Goal: Task Accomplishment & Management: Manage account settings

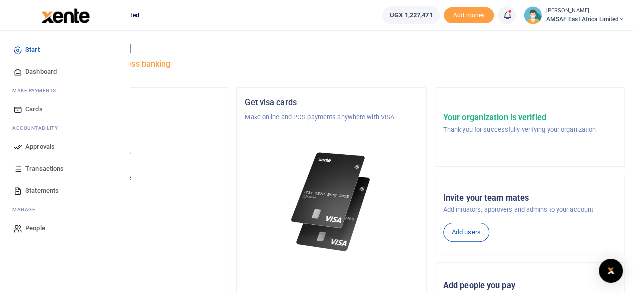
click at [31, 144] on span "Approvals" at bounding box center [40, 147] width 30 height 10
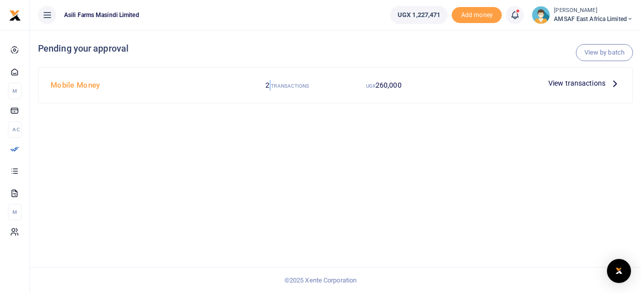
click at [270, 77] on div "2 TRANSACTIONS" at bounding box center [287, 85] width 96 height 19
click at [270, 82] on label "2 TRANSACTIONS" at bounding box center [287, 85] width 44 height 11
drag, startPoint x: 275, startPoint y: 85, endPoint x: 509, endPoint y: 80, distance: 233.3
click at [276, 83] on small "TRANSACTIONS" at bounding box center [290, 86] width 38 height 6
click at [572, 87] on span "View transactions" at bounding box center [576, 83] width 57 height 11
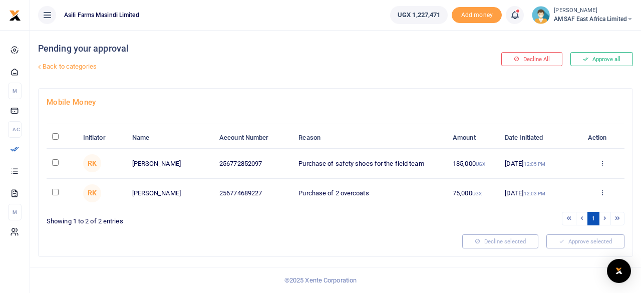
click at [53, 191] on input "checkbox" at bounding box center [55, 192] width 7 height 7
checkbox input "true"
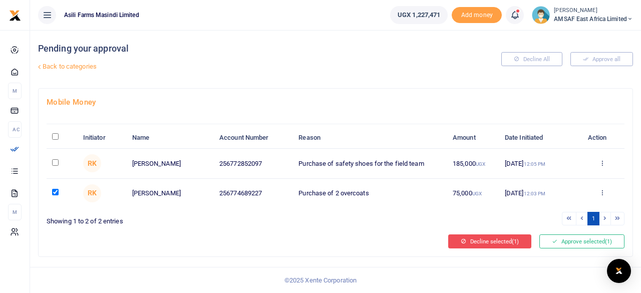
click at [487, 242] on button "Decline selected (1)" at bounding box center [489, 241] width 83 height 14
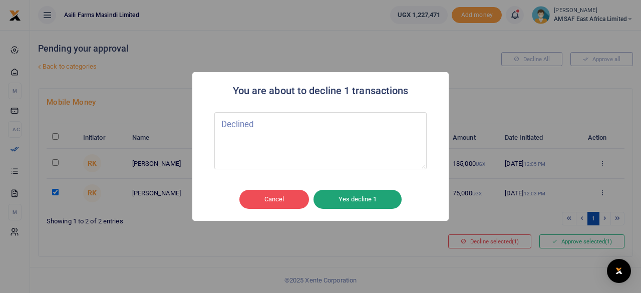
type textarea "Declined"
click at [343, 199] on button "Yes decline 1" at bounding box center [357, 199] width 88 height 19
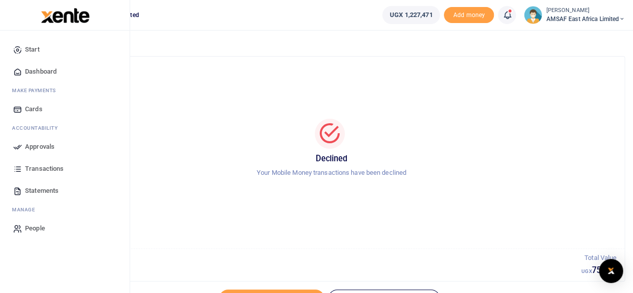
click at [33, 150] on span "Approvals" at bounding box center [40, 147] width 30 height 10
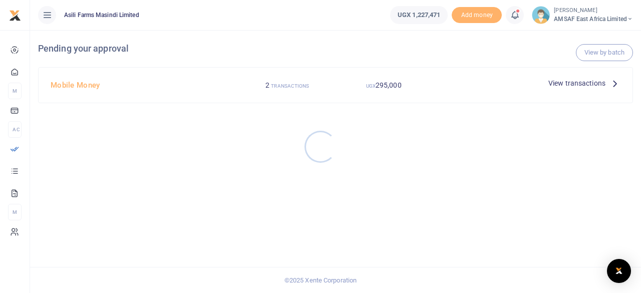
click at [144, 98] on div at bounding box center [320, 146] width 641 height 293
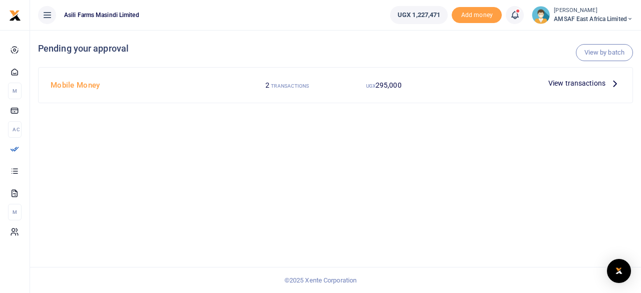
click at [72, 81] on h4 "Mobile Money" at bounding box center [143, 85] width 185 height 11
drag, startPoint x: 67, startPoint y: 91, endPoint x: 333, endPoint y: 38, distance: 272.1
click at [69, 91] on div "Mobile Money" at bounding box center [143, 85] width 193 height 19
click at [557, 75] on div "Mobile Money 2 TRANSACTIONS UGX 295,000 View transactions" at bounding box center [336, 85] width 594 height 35
click at [553, 85] on span "View transactions" at bounding box center [576, 83] width 57 height 11
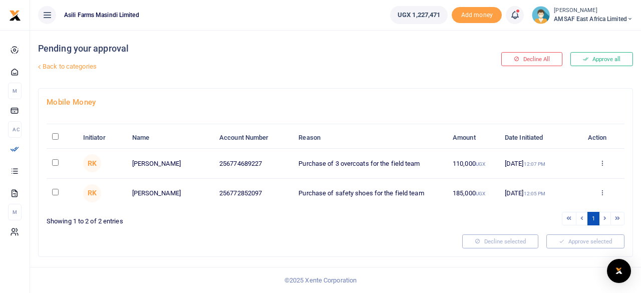
click at [56, 137] on input "\a \a : activate to sort column descending" at bounding box center [55, 136] width 7 height 7
checkbox input "true"
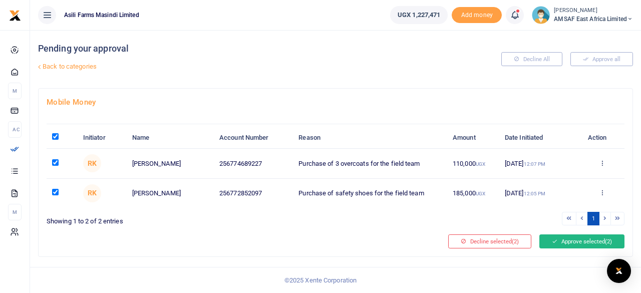
click at [554, 247] on div "Mobile Money Initiator Name Account Number Reason Amount Date Initiated Action …" at bounding box center [336, 173] width 594 height 168
click at [555, 242] on icon at bounding box center [555, 241] width 6 height 7
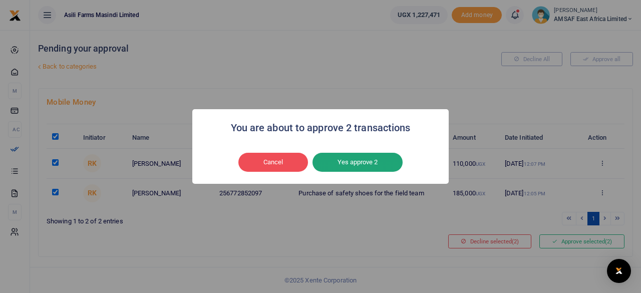
click at [341, 162] on button "Yes approve 2" at bounding box center [357, 162] width 90 height 19
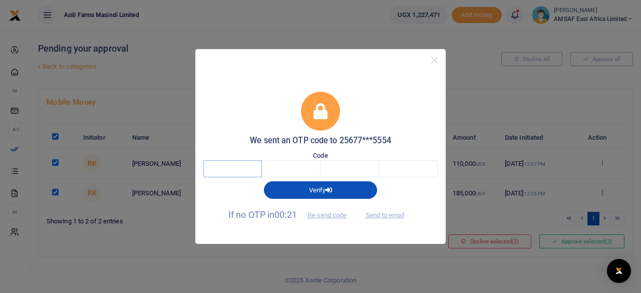
click at [242, 172] on input "text" at bounding box center [232, 168] width 59 height 17
type input "3"
type input "8"
type input "5"
type input "6"
